Goal: Transaction & Acquisition: Purchase product/service

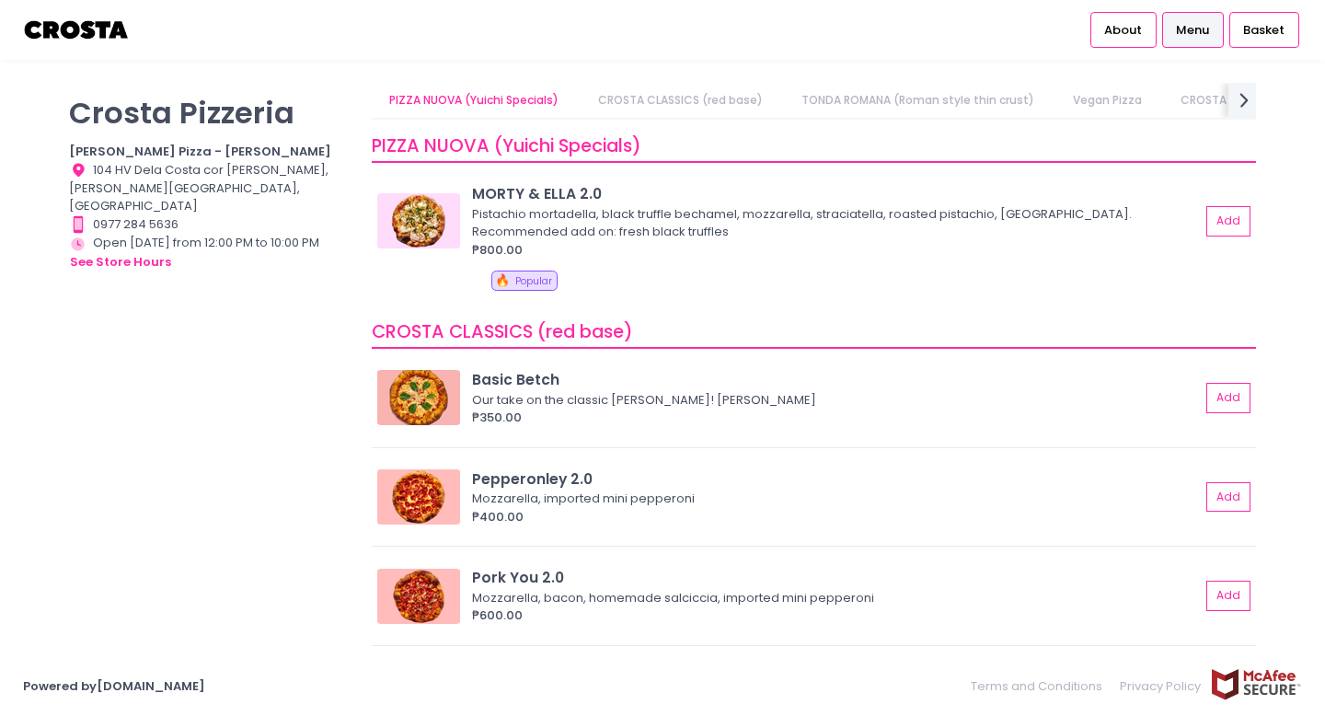
click at [47, 24] on img at bounding box center [77, 30] width 108 height 32
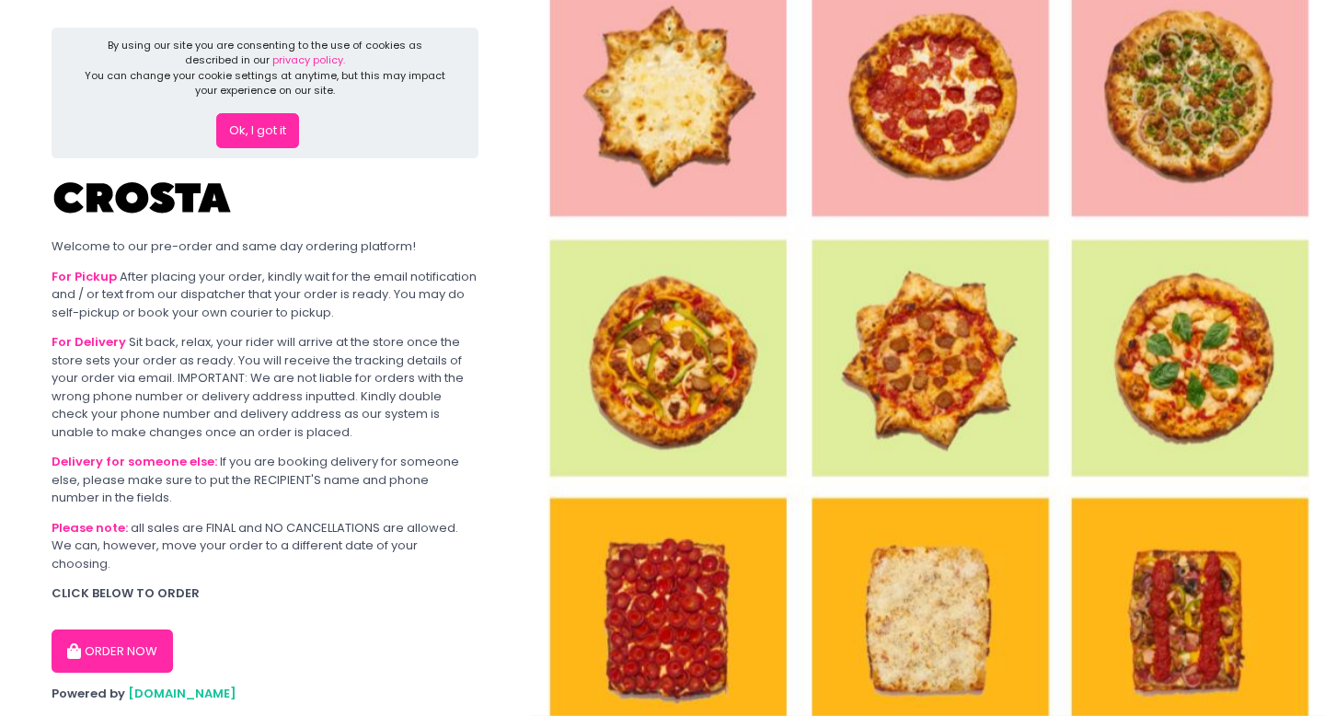
click at [267, 140] on button "Ok, I got it" at bounding box center [257, 130] width 83 height 35
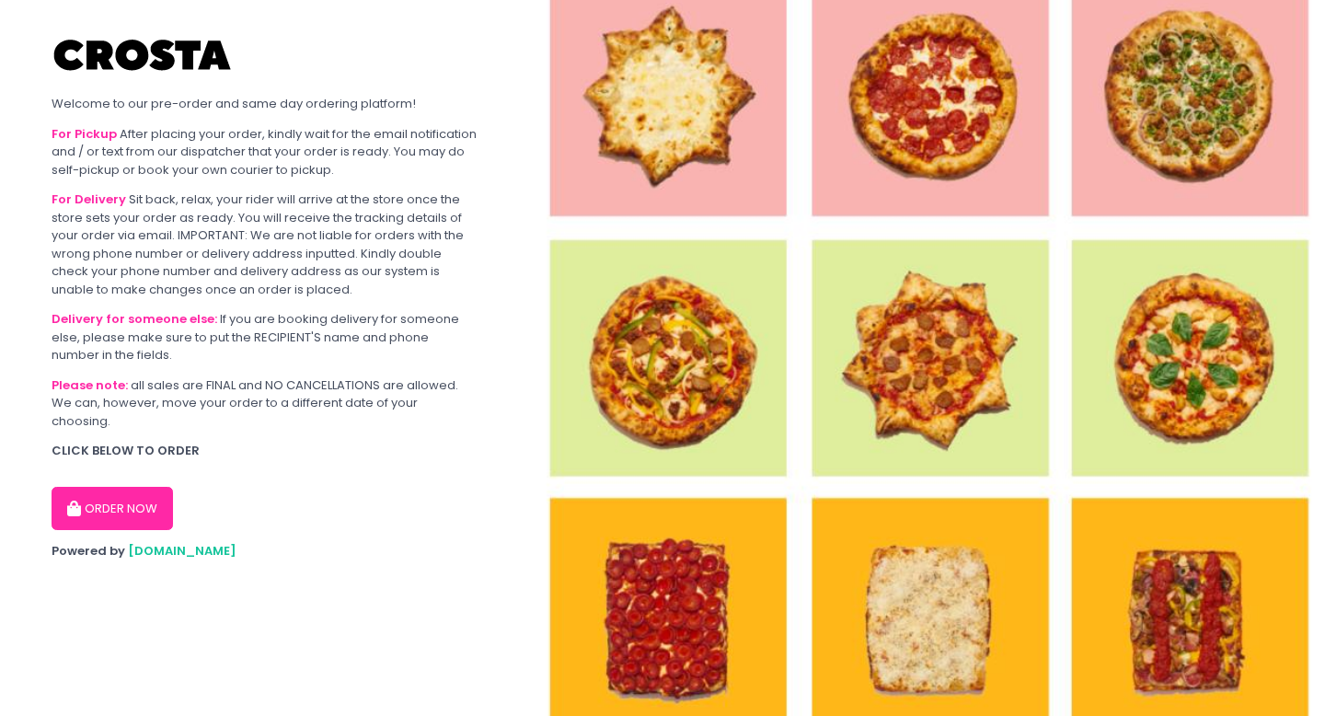
click at [149, 487] on button "ORDER NOW" at bounding box center [112, 509] width 121 height 44
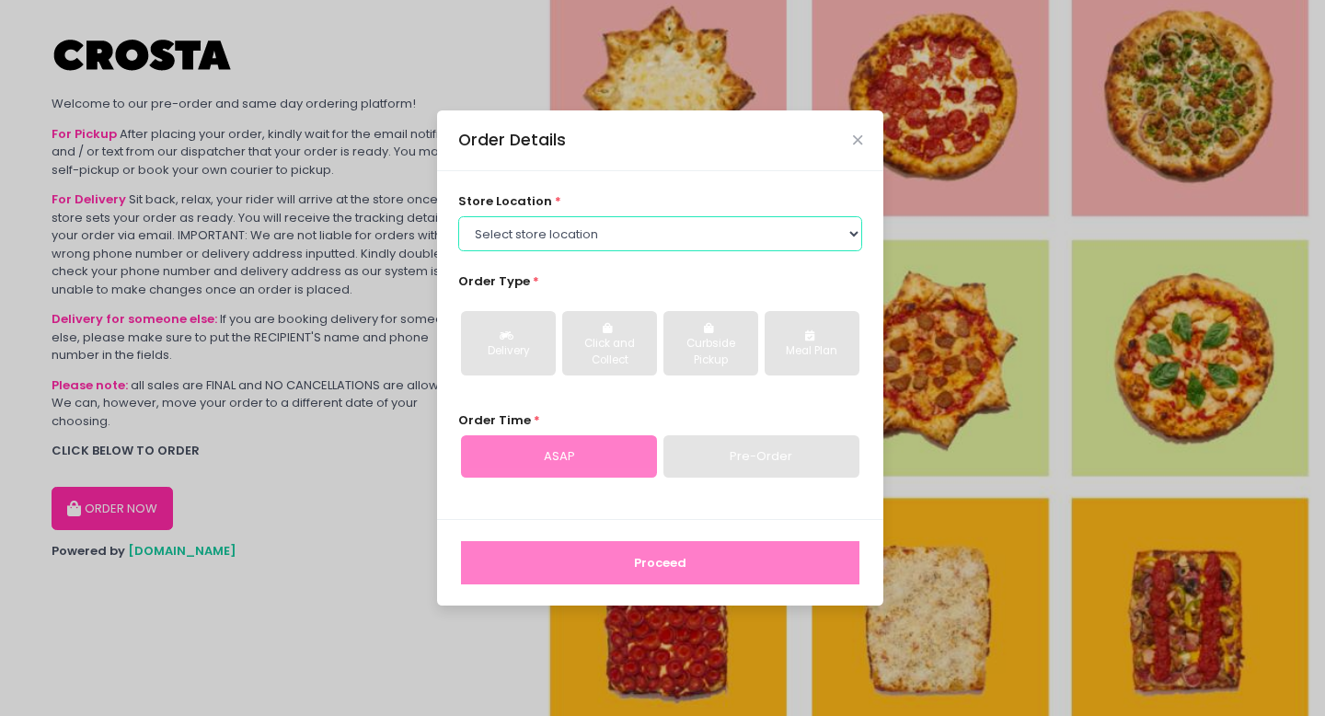
click at [556, 236] on select "Select store location [PERSON_NAME] Pizza - [PERSON_NAME] Pizza - [GEOGRAPHIC_D…" at bounding box center [660, 233] width 405 height 35
select select "5fabb2e53664a8677beaeb89"
click at [458, 216] on select "Select store location [PERSON_NAME] Pizza - [PERSON_NAME] Pizza - [GEOGRAPHIC_D…" at bounding box center [660, 233] width 405 height 35
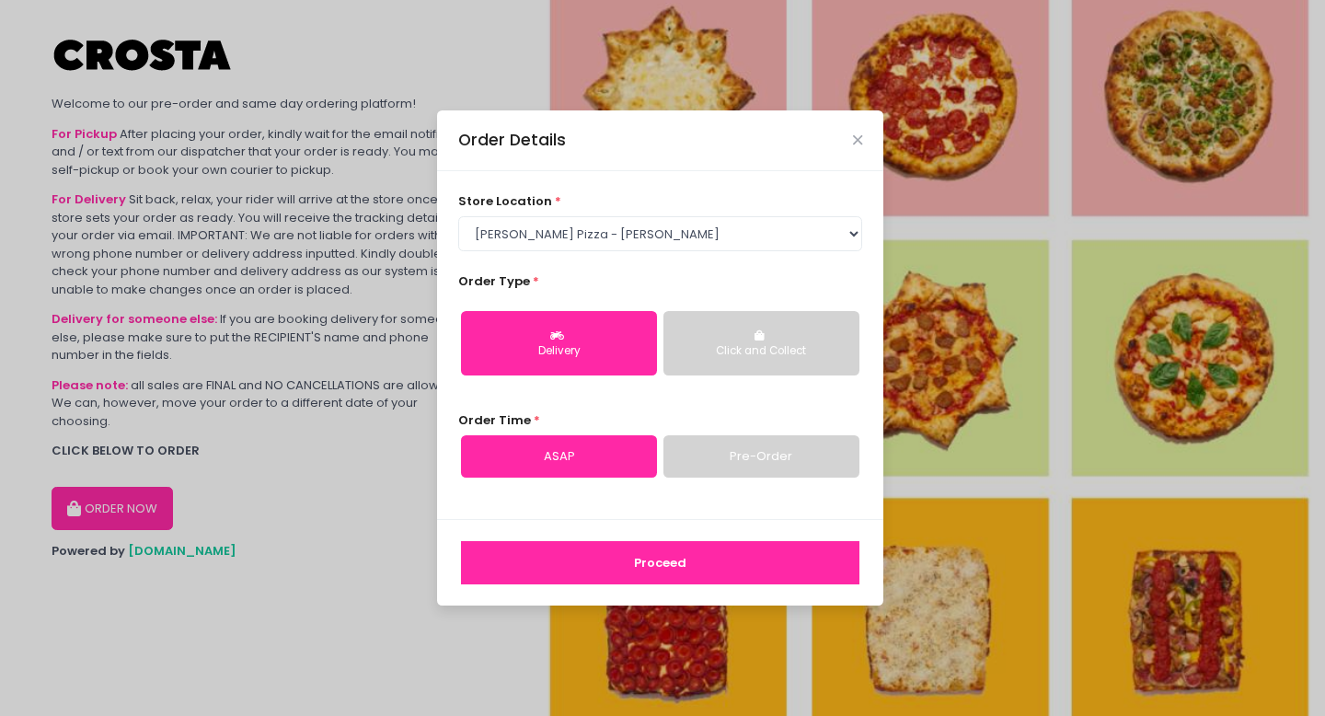
click at [574, 562] on button "Proceed" at bounding box center [660, 563] width 398 height 44
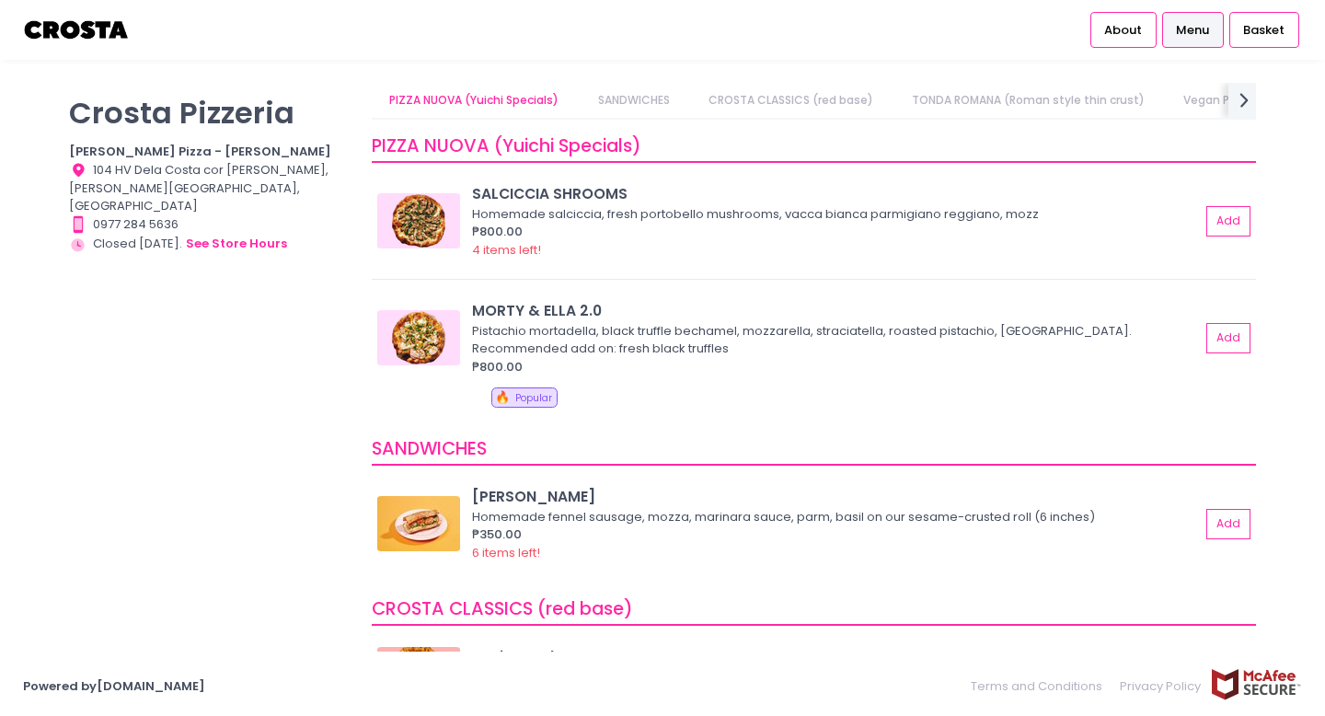
click at [1210, 38] on link "Menu" at bounding box center [1193, 29] width 62 height 35
click at [433, 357] on img at bounding box center [418, 337] width 83 height 55
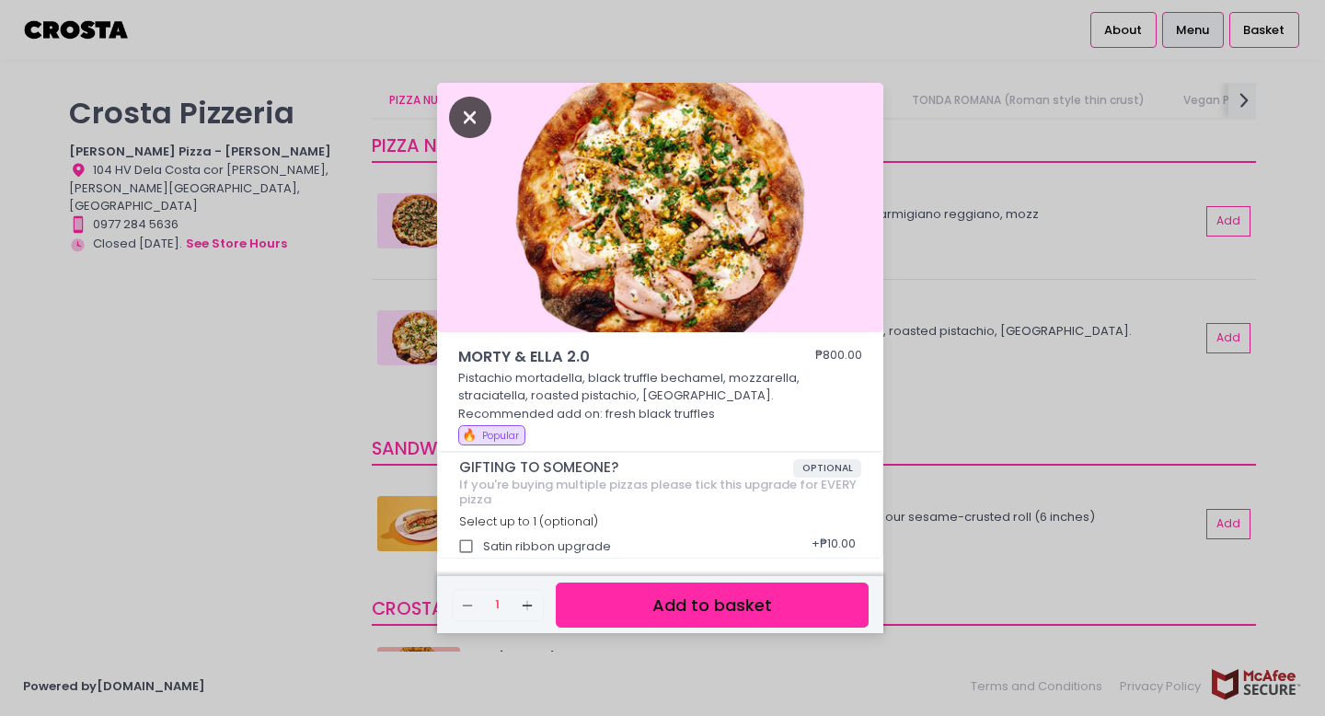
click at [470, 109] on icon "Close" at bounding box center [470, 117] width 42 height 41
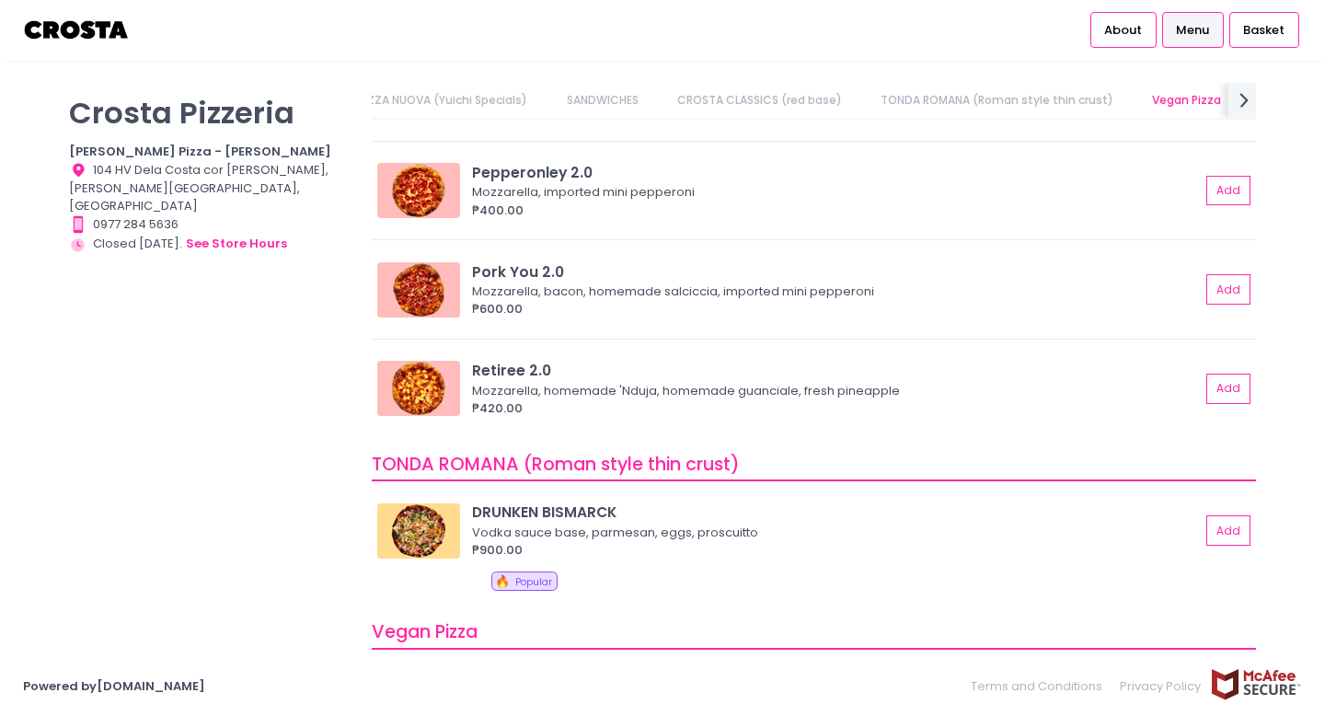
scroll to position [746, 0]
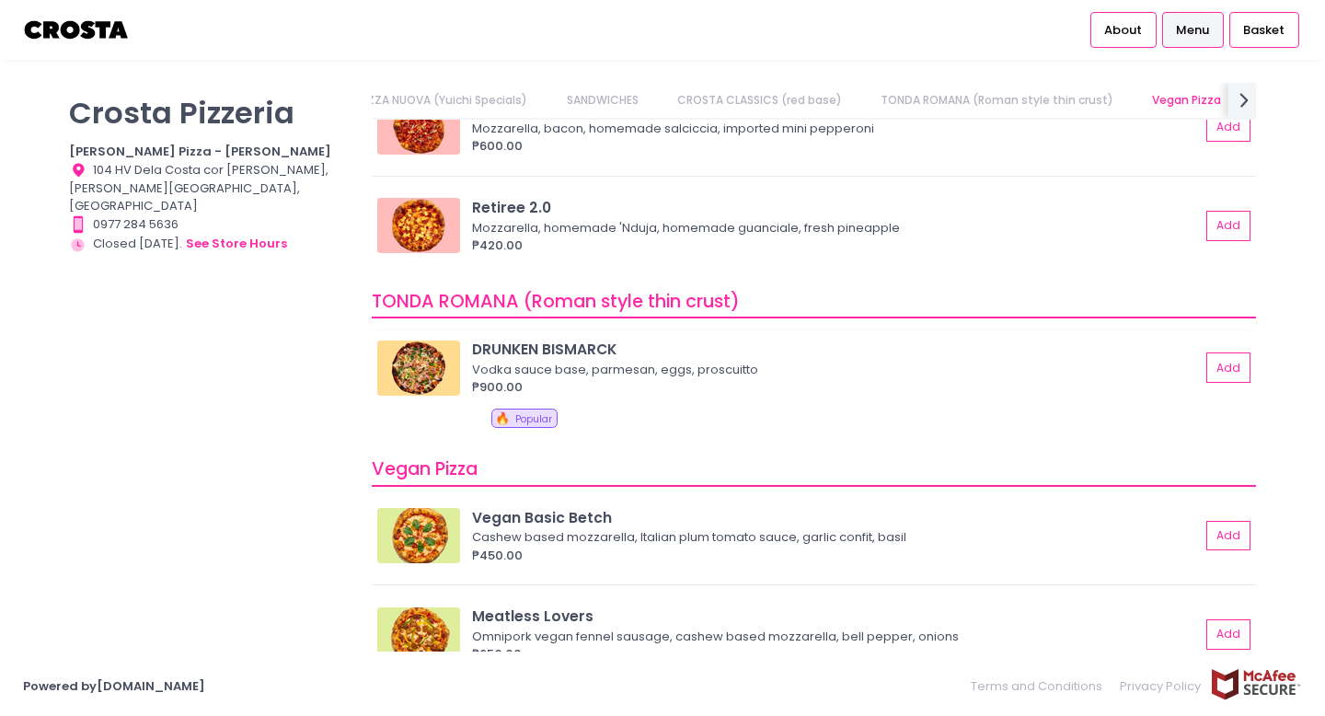
click at [420, 359] on img at bounding box center [418, 368] width 83 height 55
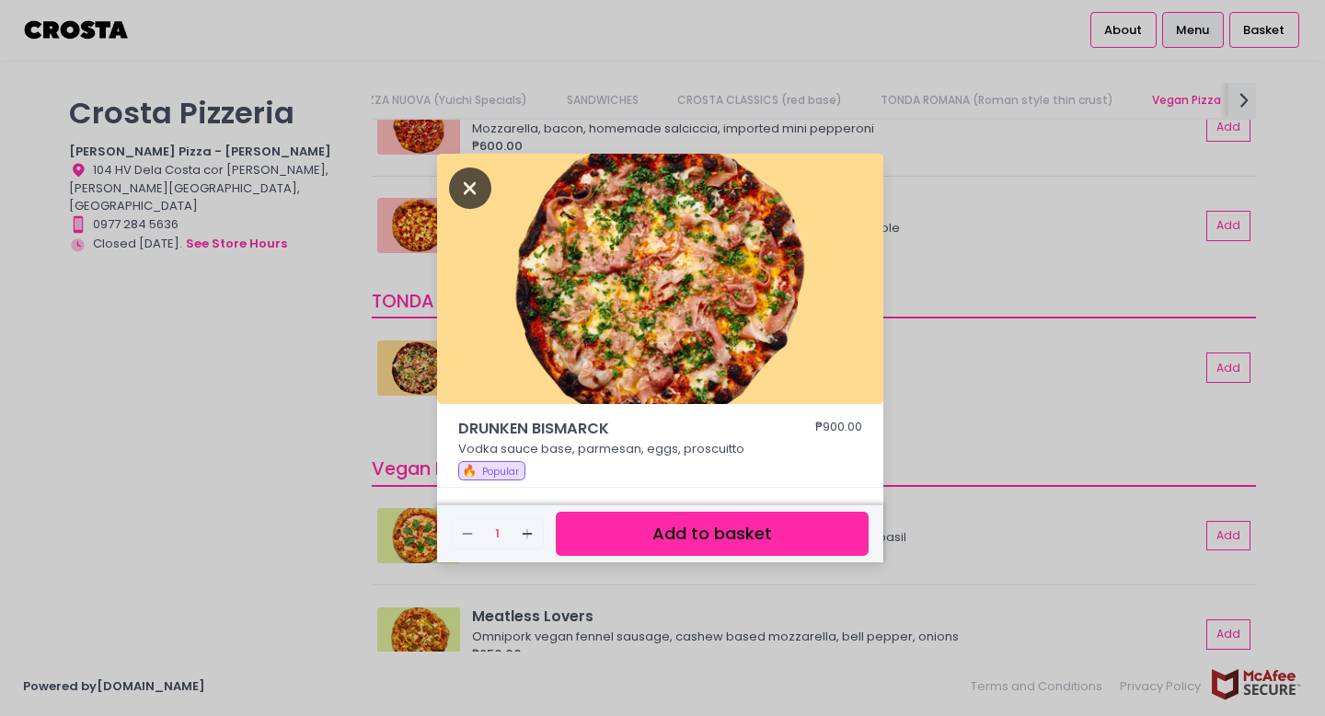
click at [467, 183] on icon "Close" at bounding box center [470, 187] width 42 height 41
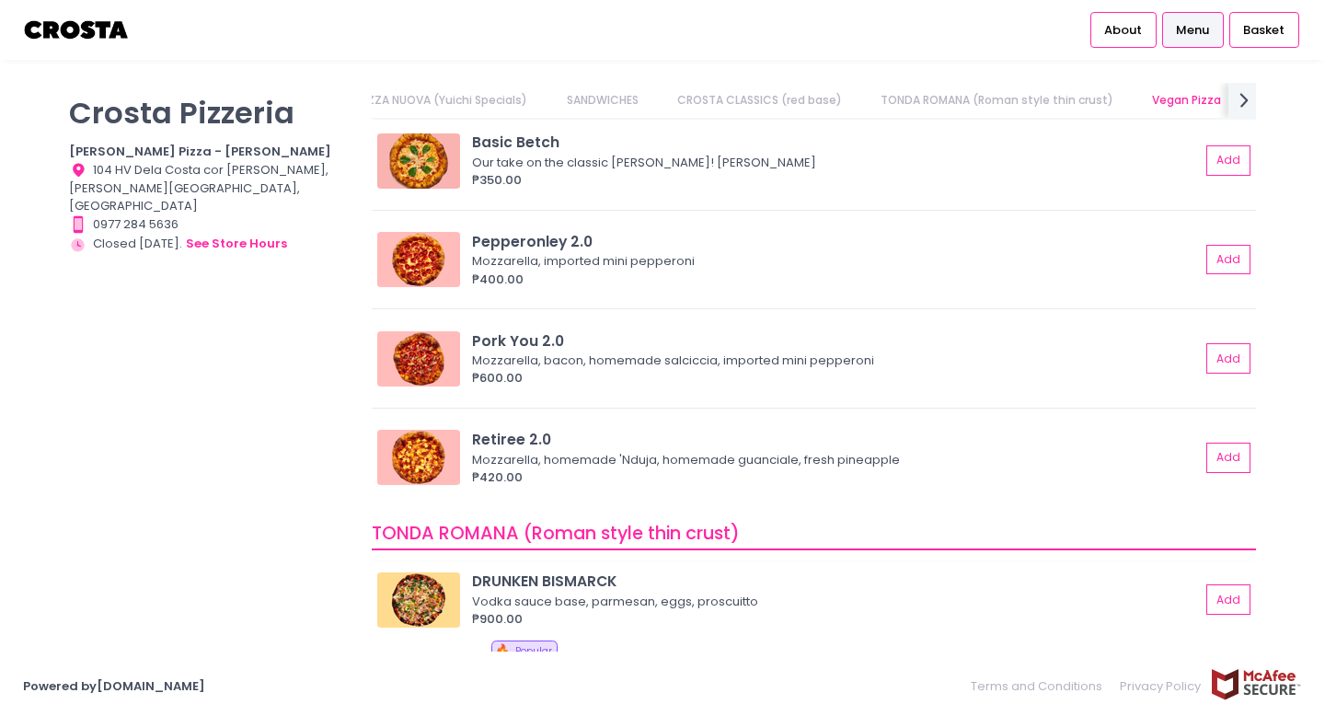
scroll to position [504, 0]
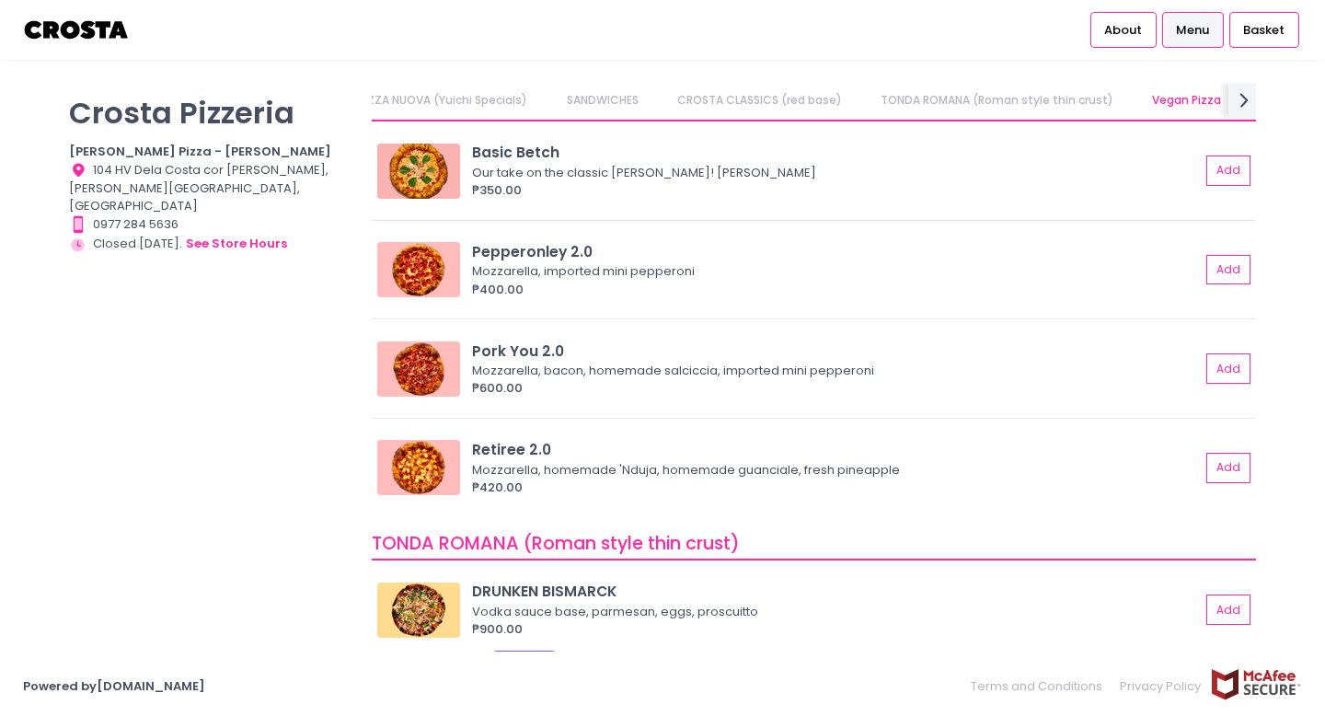
click at [410, 167] on img at bounding box center [418, 171] width 83 height 55
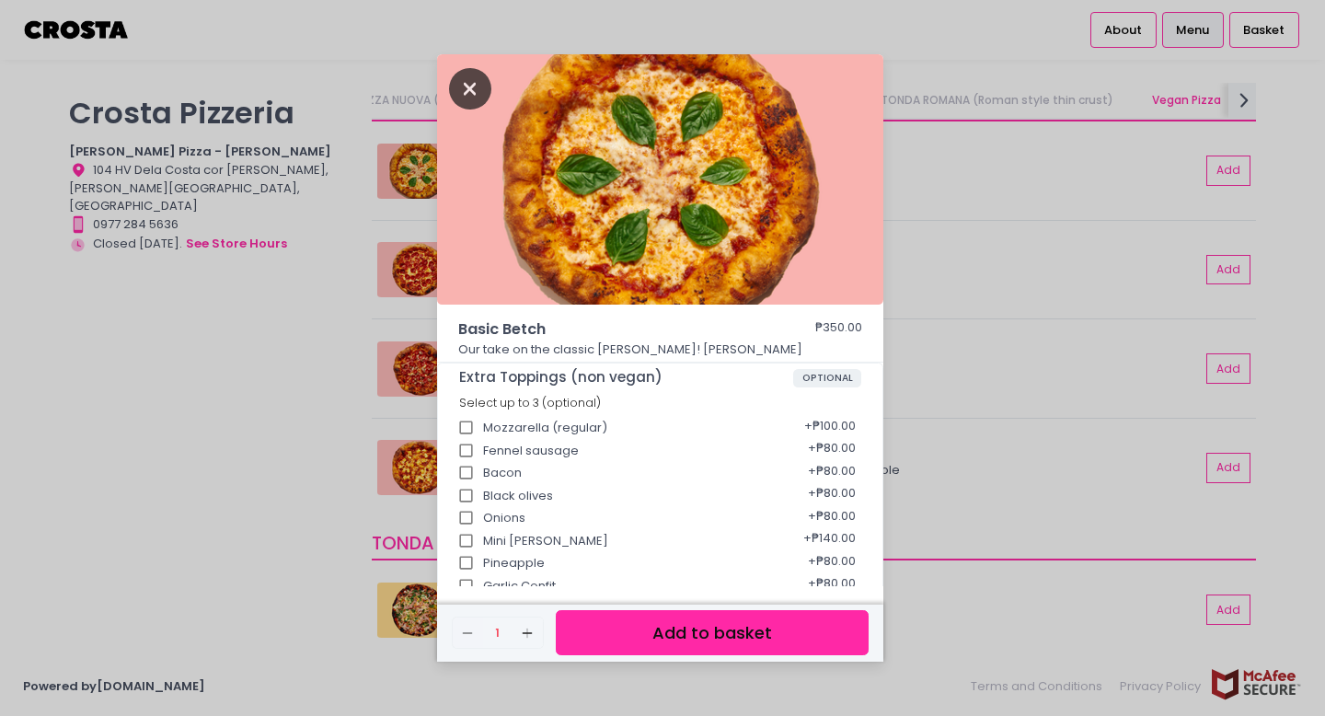
click at [455, 85] on icon "Close" at bounding box center [470, 88] width 42 height 41
